Goal: Task Accomplishment & Management: Complete application form

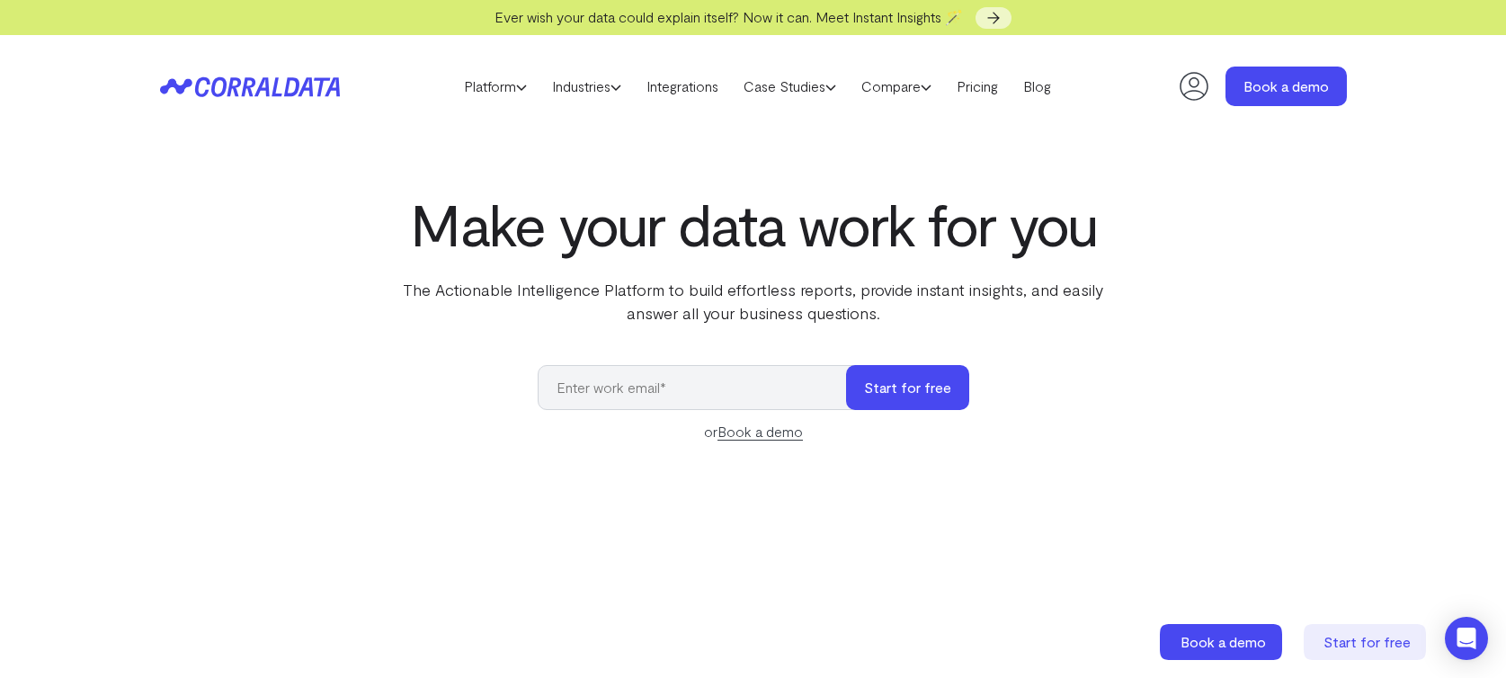
click at [691, 388] on input "email" at bounding box center [701, 387] width 326 height 45
type input "[EMAIL_ADDRESS][DOMAIN_NAME]"
click at [846, 365] on button "Start for free" at bounding box center [907, 387] width 123 height 45
click at [895, 393] on button "Start for free" at bounding box center [907, 387] width 123 height 45
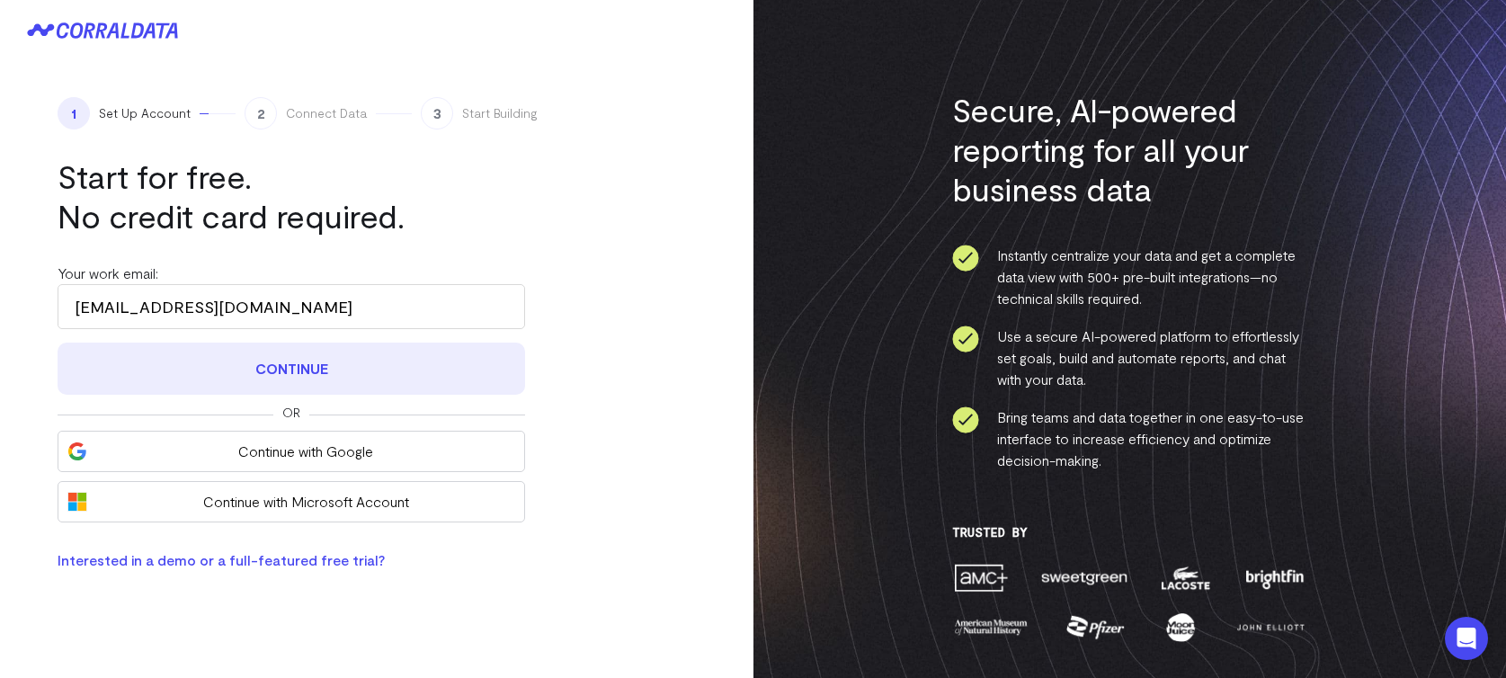
click at [298, 363] on button "Continue" at bounding box center [292, 369] width 468 height 52
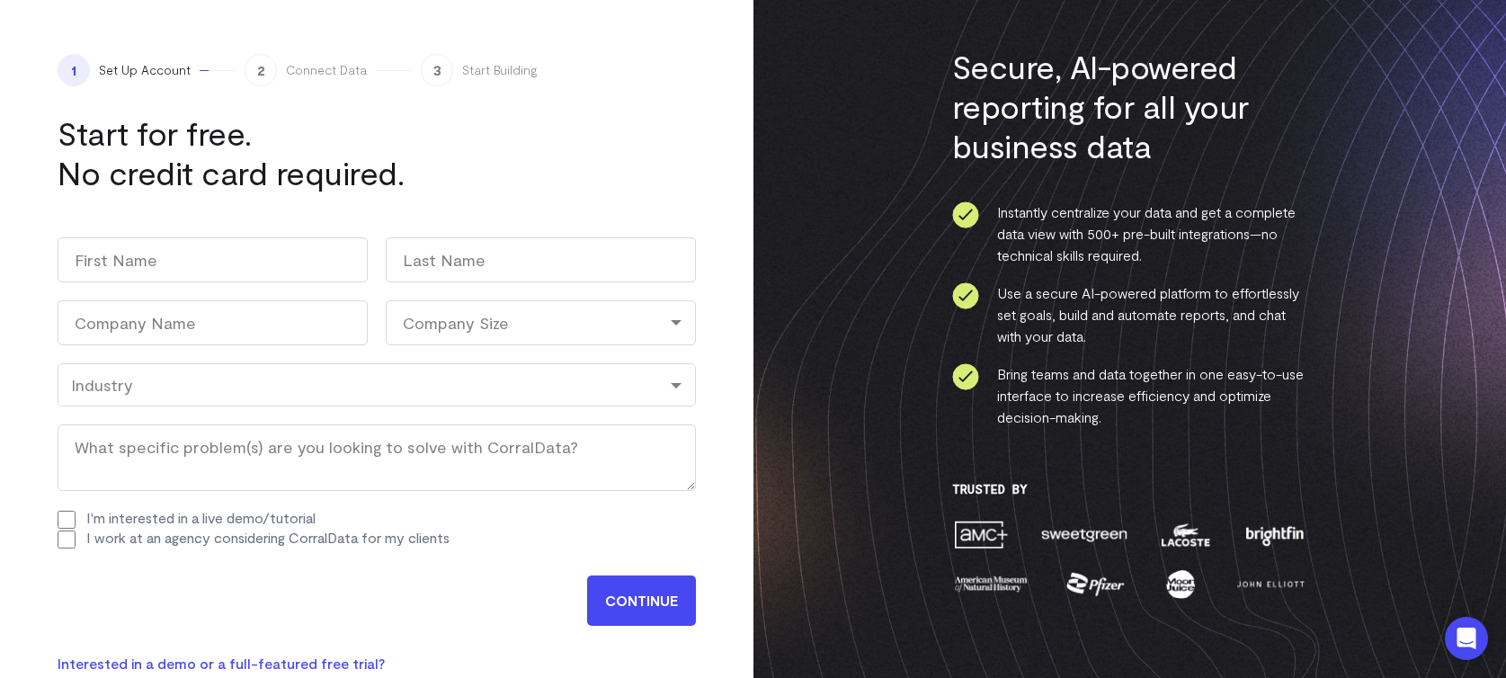
scroll to position [49, 0]
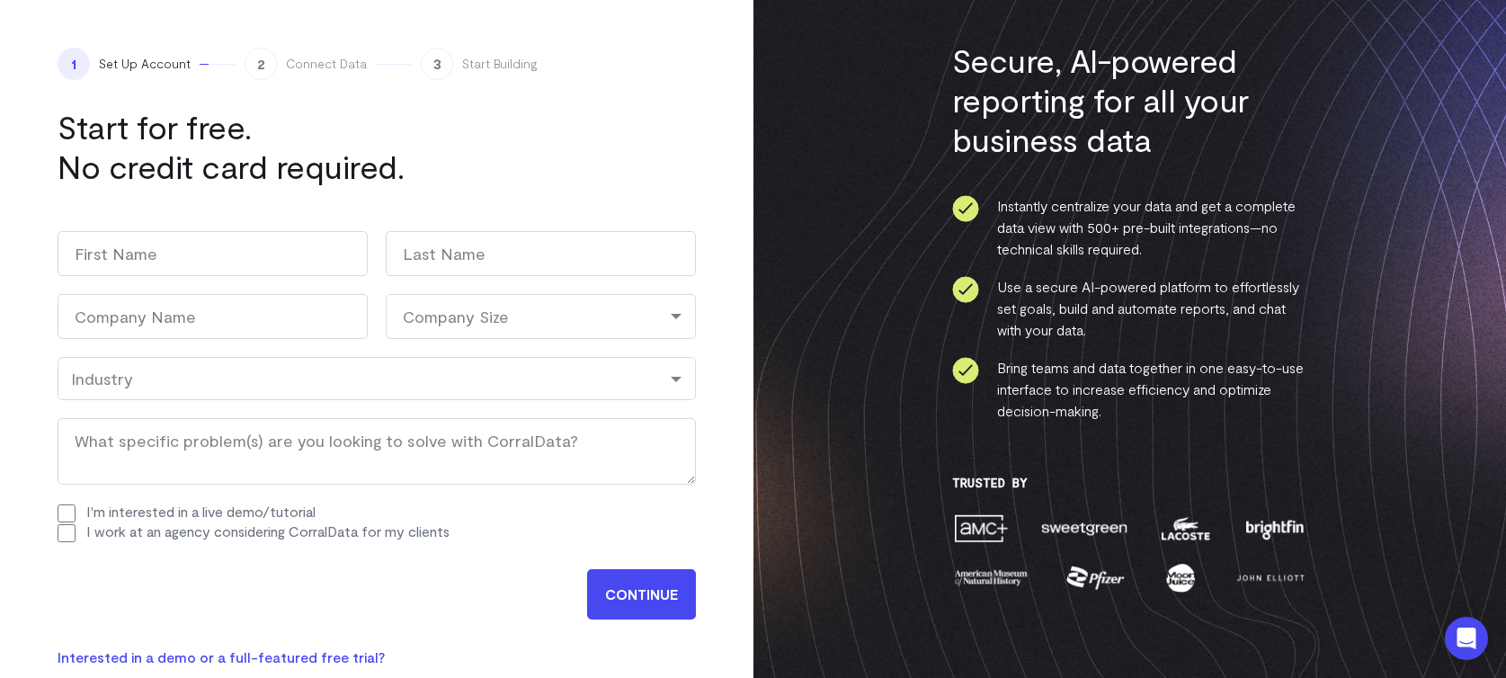
click at [663, 611] on input "CONTINUE" at bounding box center [641, 594] width 109 height 50
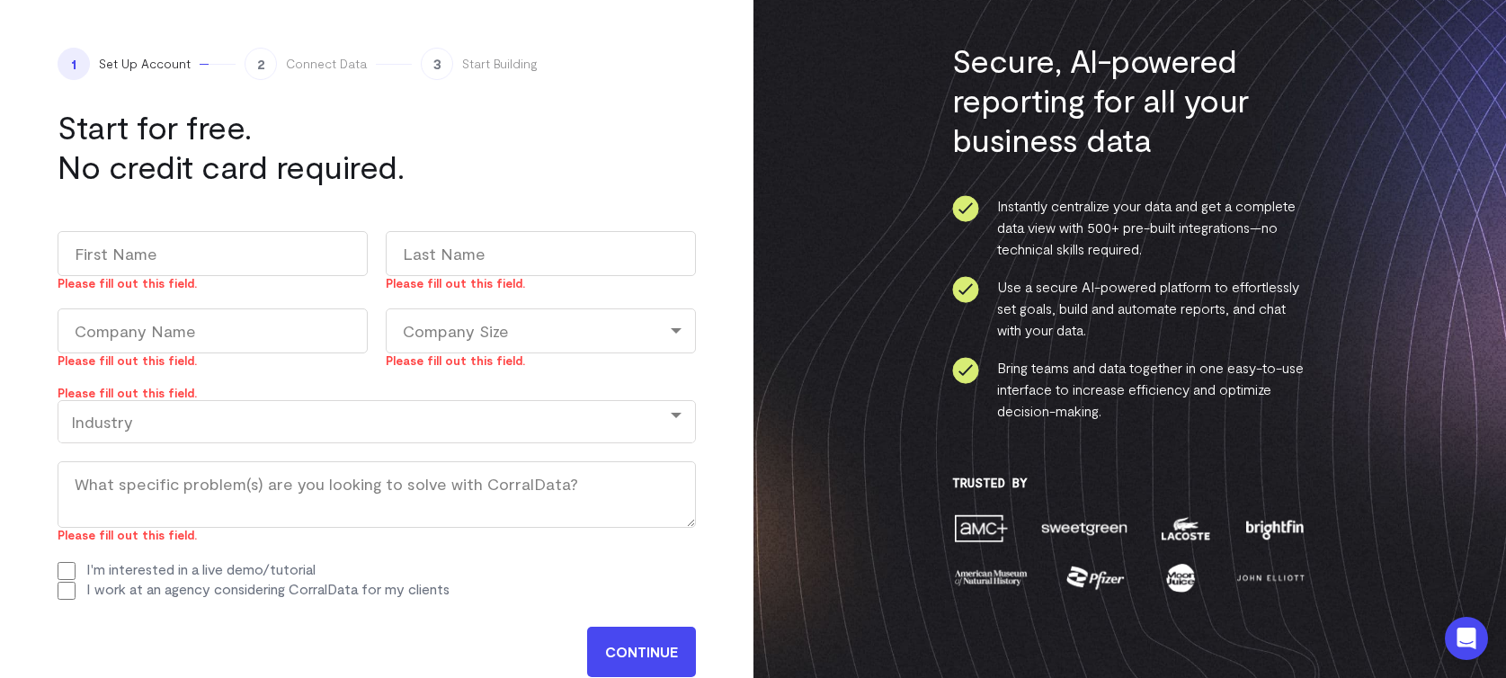
click at [667, 594] on div "I work at an agency considering CorralData for my clients" at bounding box center [377, 590] width 638 height 20
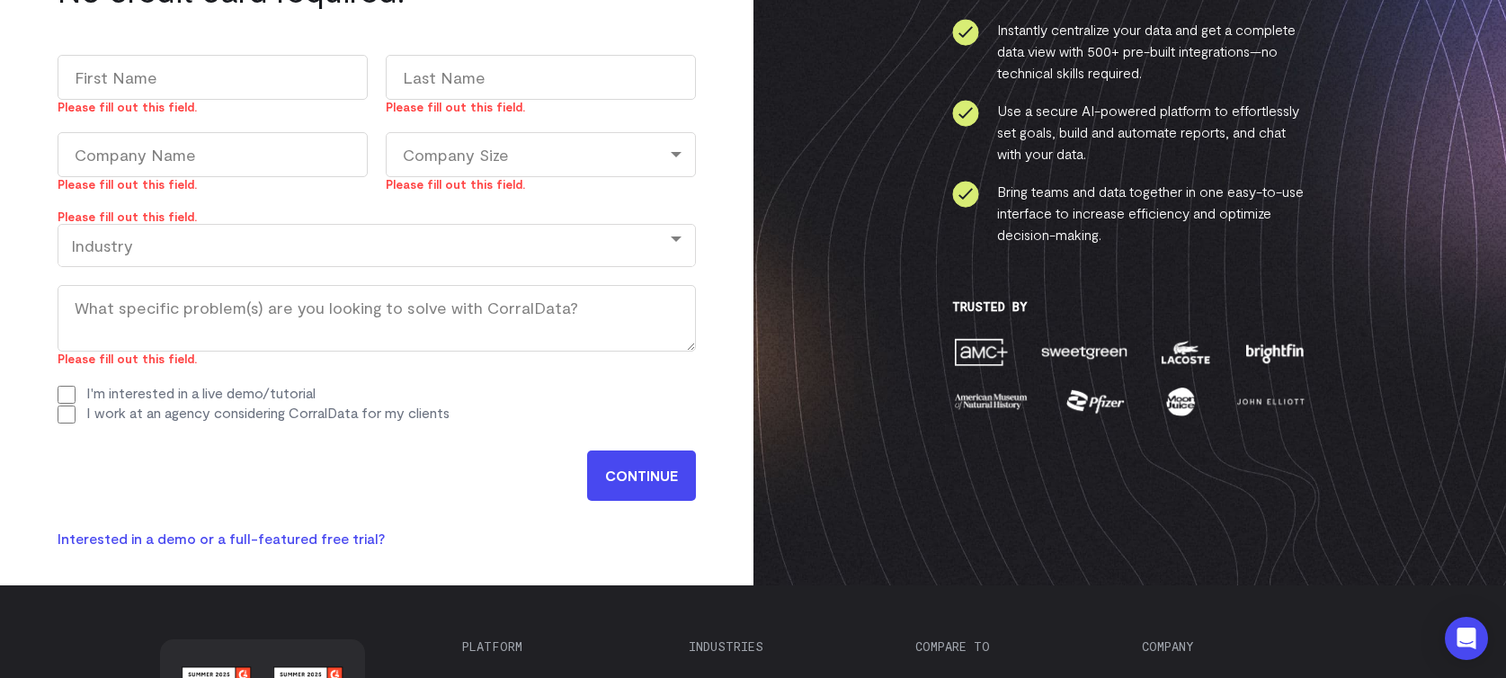
scroll to position [228, 0]
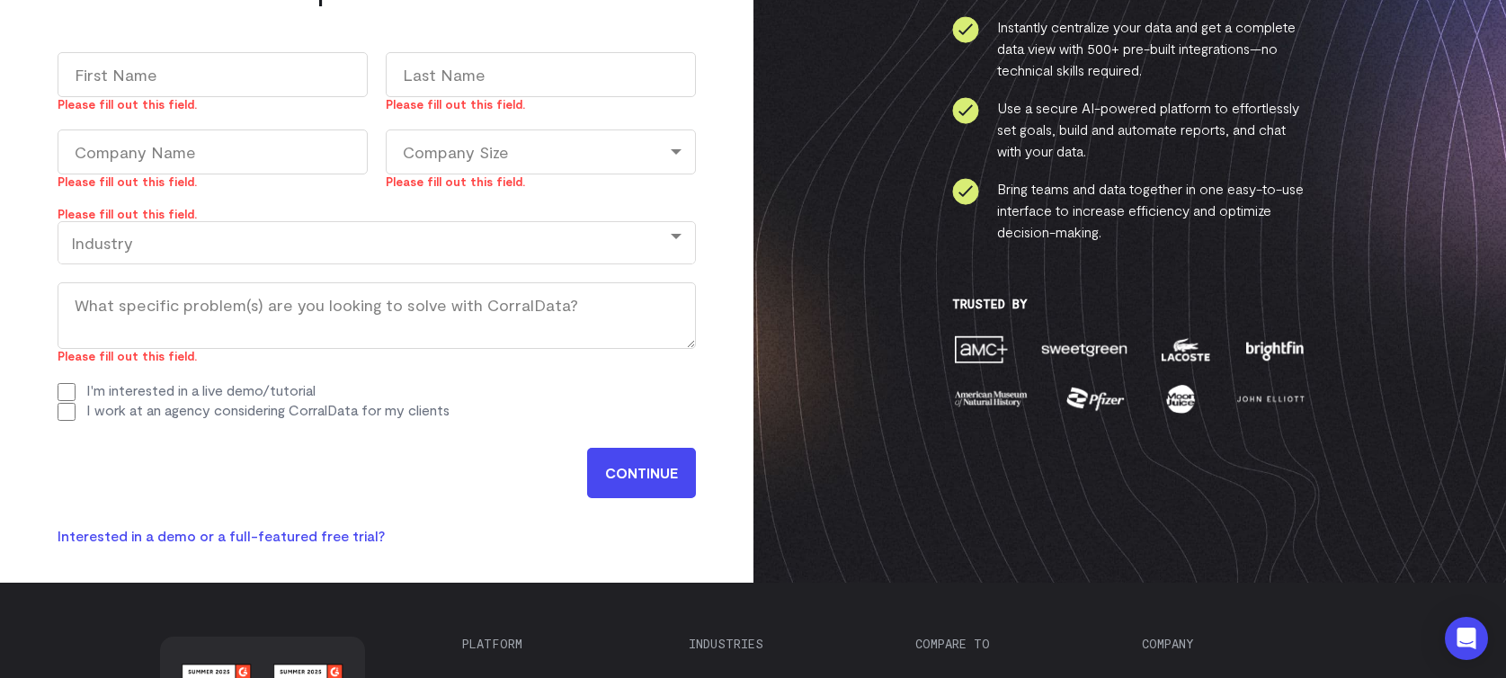
click at [634, 489] on input "CONTINUE" at bounding box center [641, 473] width 109 height 50
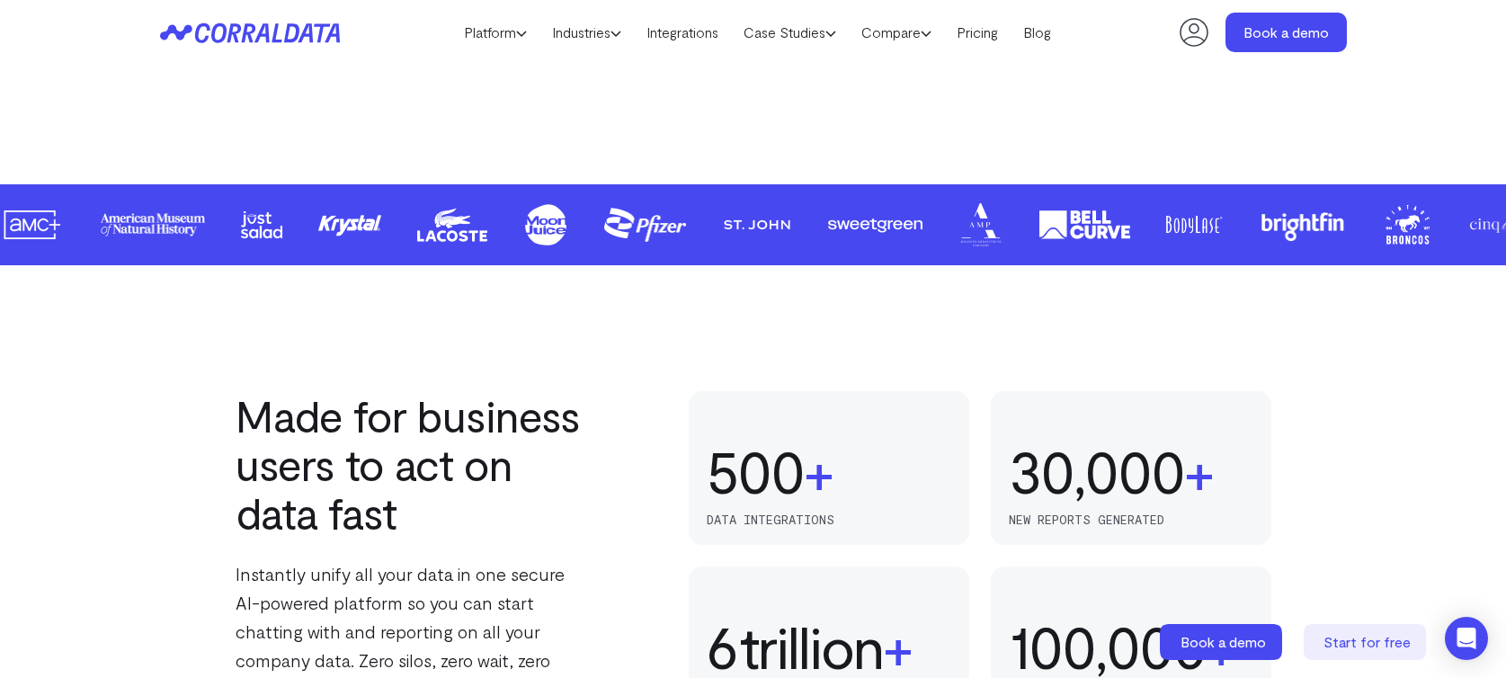
scroll to position [826, 0]
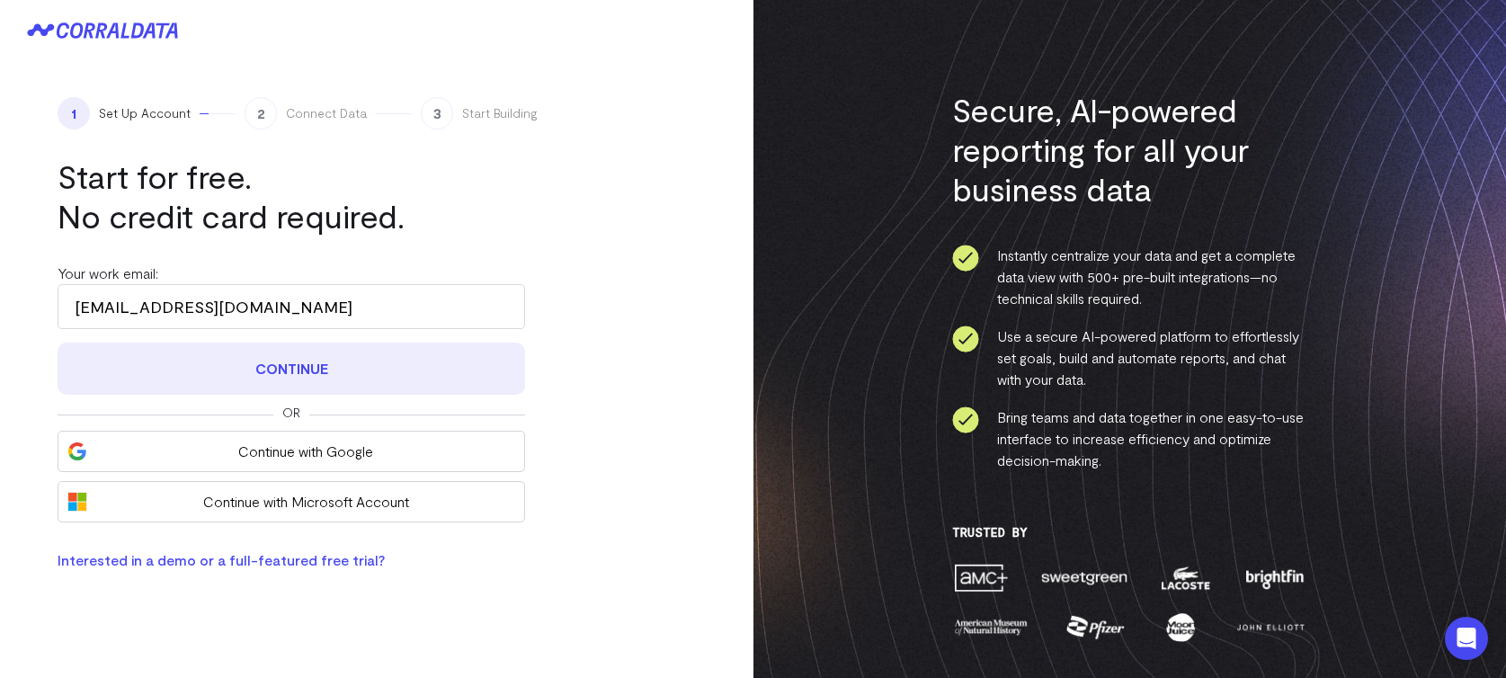
click at [241, 359] on button "Continue" at bounding box center [292, 369] width 468 height 52
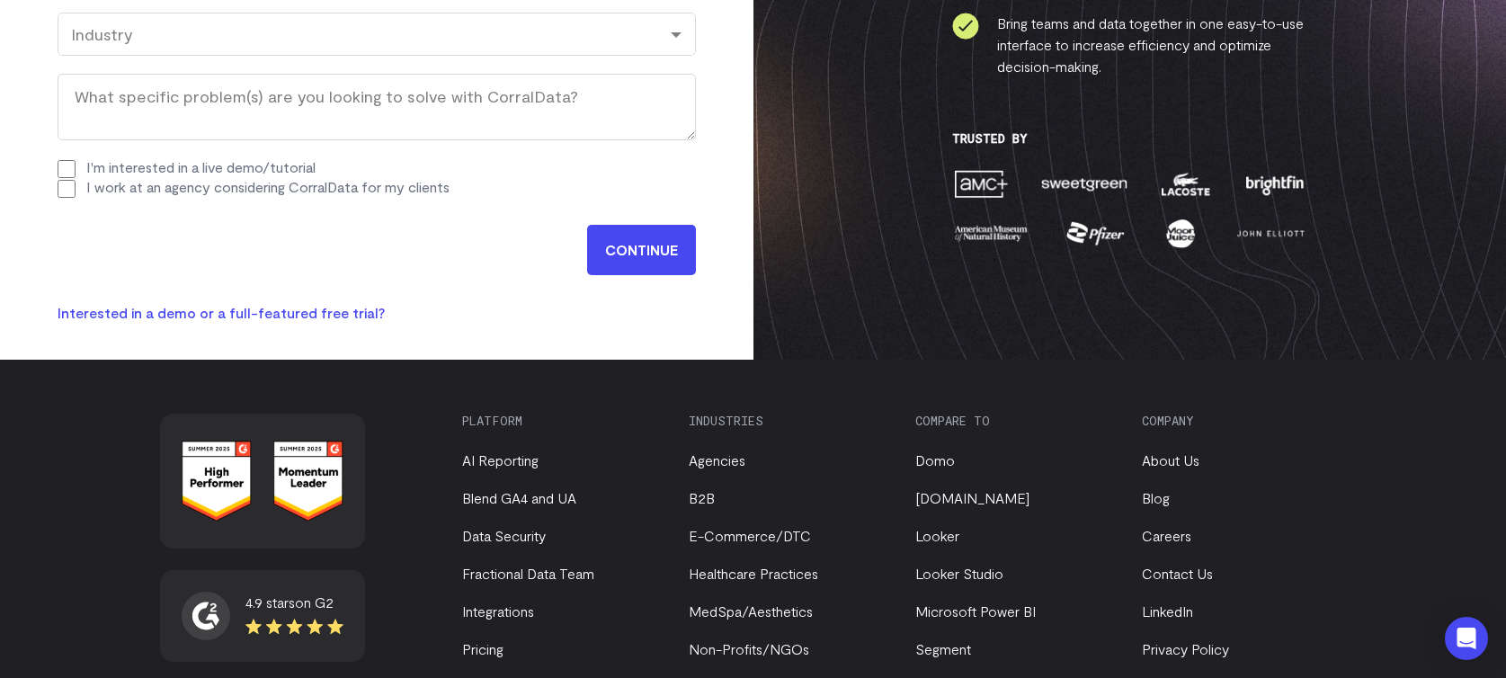
scroll to position [343, 0]
